Goal: Find specific page/section: Find specific page/section

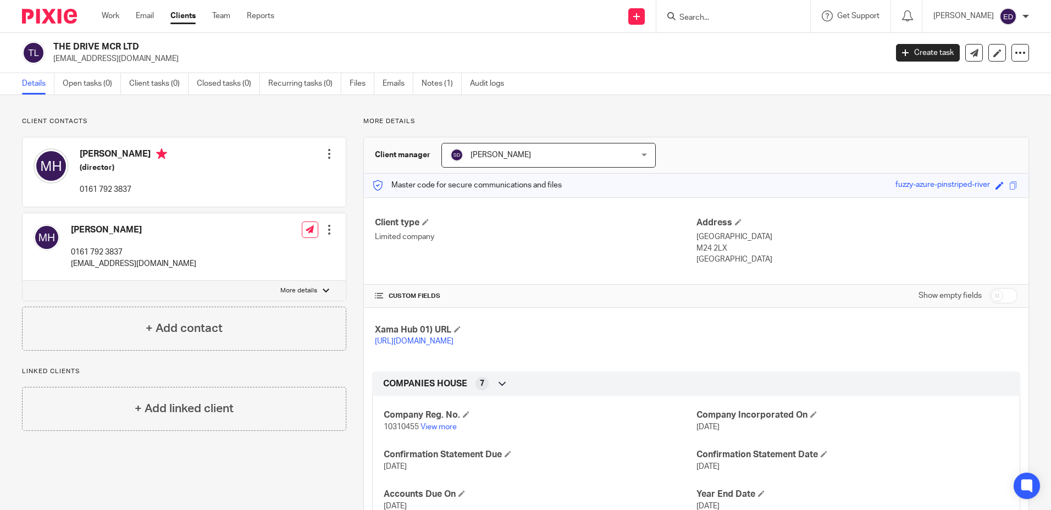
click at [717, 13] on input "Search" at bounding box center [727, 18] width 99 height 10
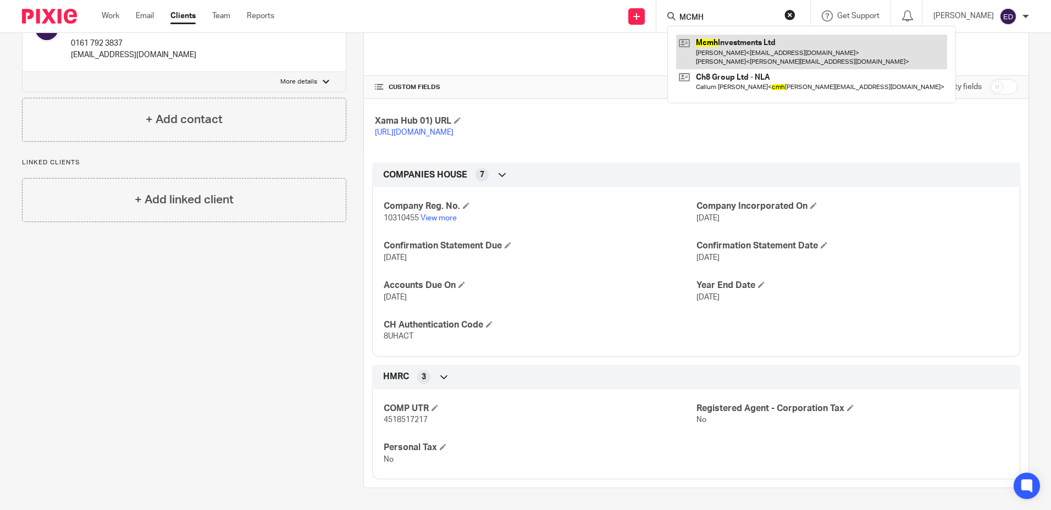
type input "MCMH"
click at [756, 59] on link at bounding box center [811, 52] width 271 height 34
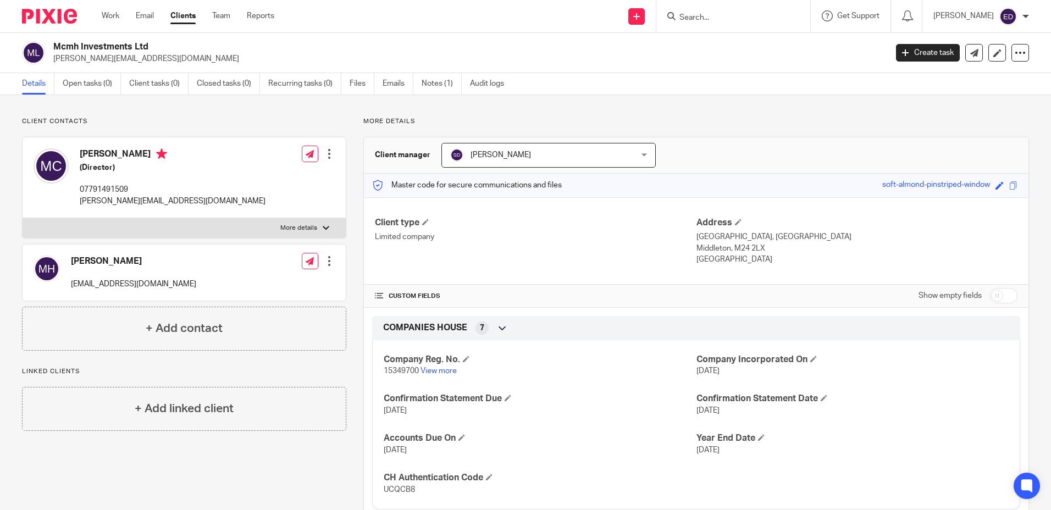
click at [728, 19] on input "Search" at bounding box center [727, 18] width 99 height 10
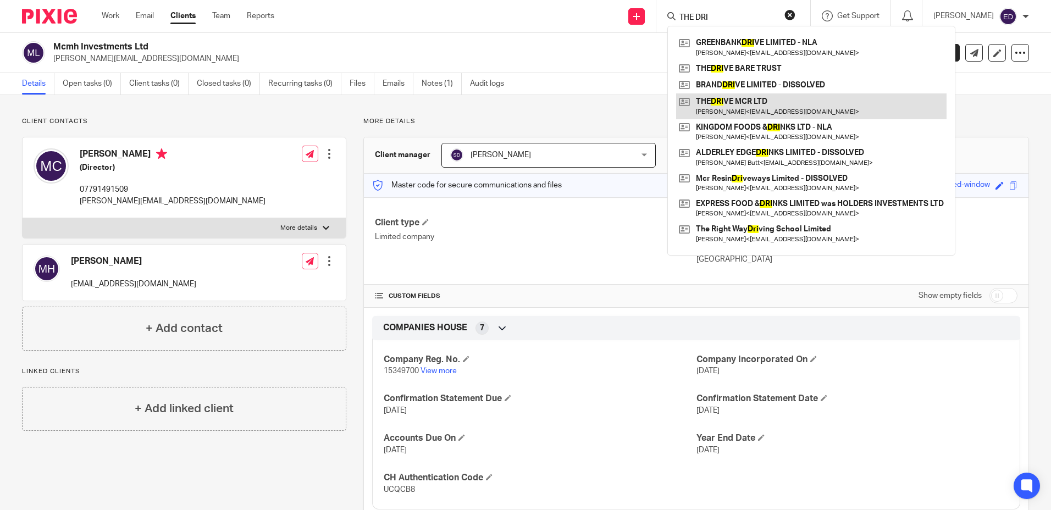
type input "THE DRI"
click at [782, 96] on link at bounding box center [811, 105] width 270 height 25
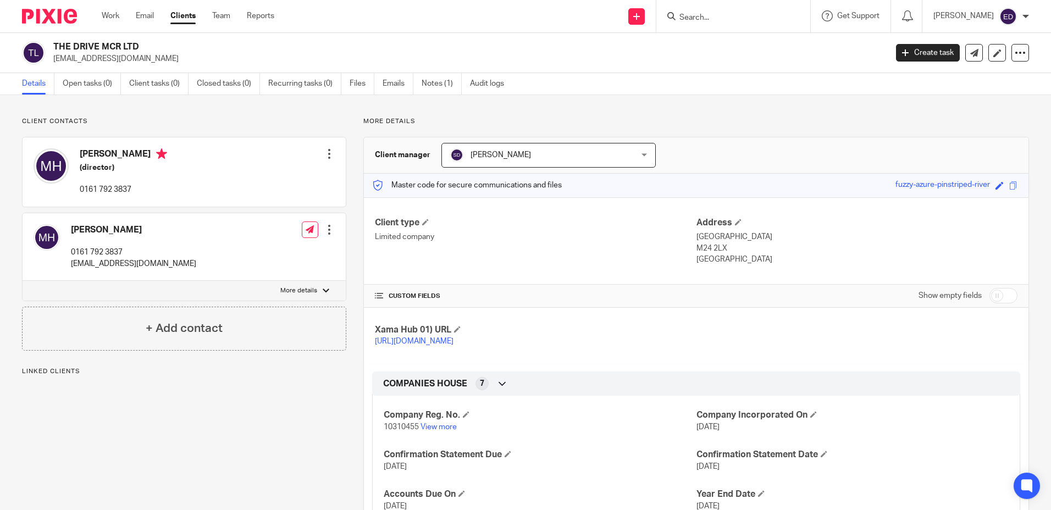
click at [284, 291] on p "More details" at bounding box center [298, 290] width 37 height 9
click at [23, 281] on input "More details" at bounding box center [22, 280] width 1 height 1
checkbox input "true"
